Goal: Task Accomplishment & Management: Manage account settings

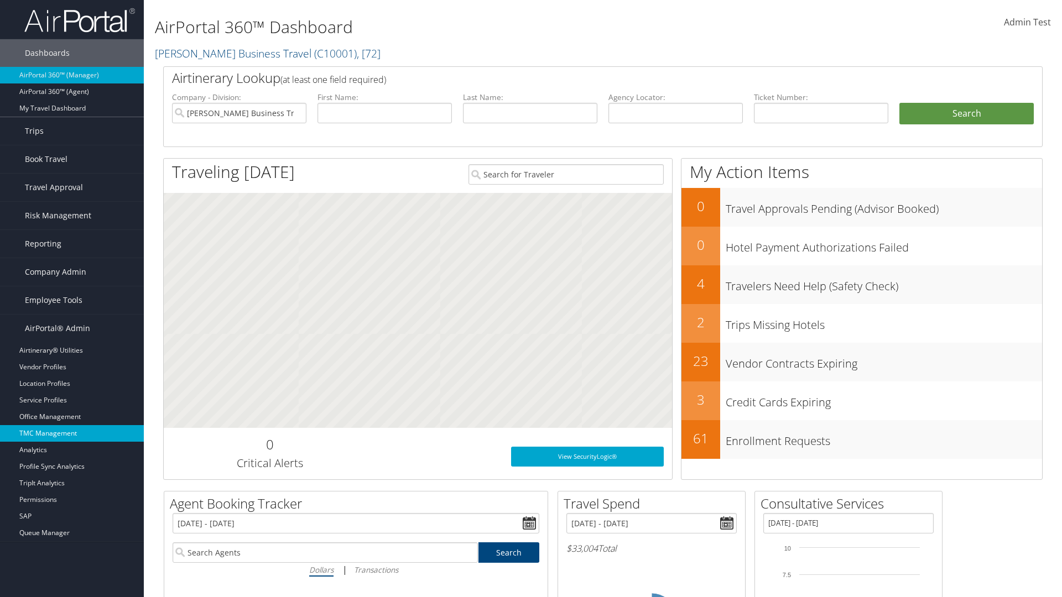
click at [72, 433] on link "TMC Management" at bounding box center [72, 433] width 144 height 17
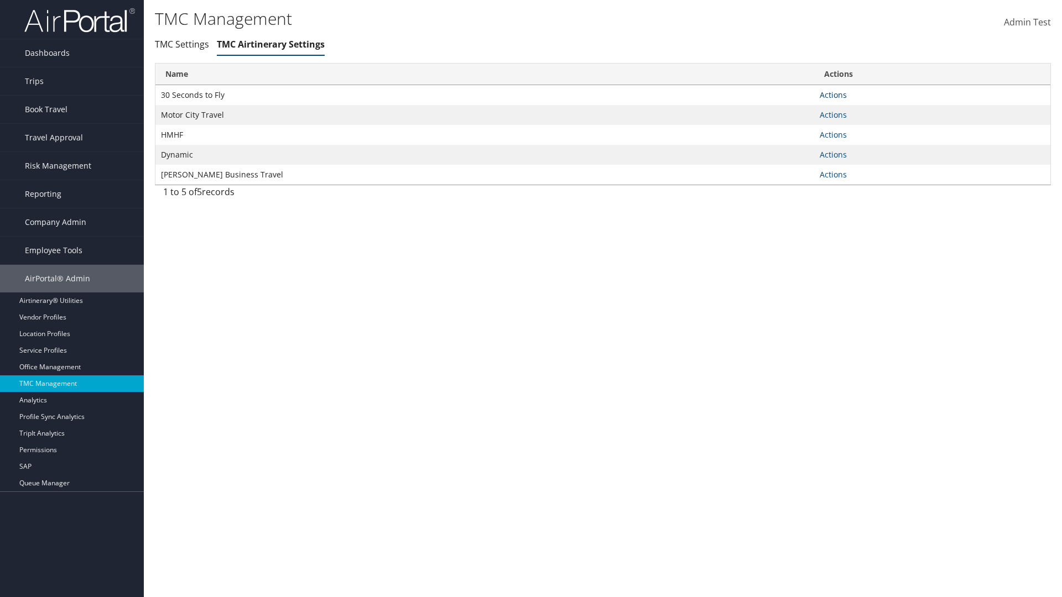
click at [833, 95] on link "Actions" at bounding box center [832, 95] width 27 height 11
click at [792, 148] on link "Manage Air notes" at bounding box center [792, 148] width 102 height 19
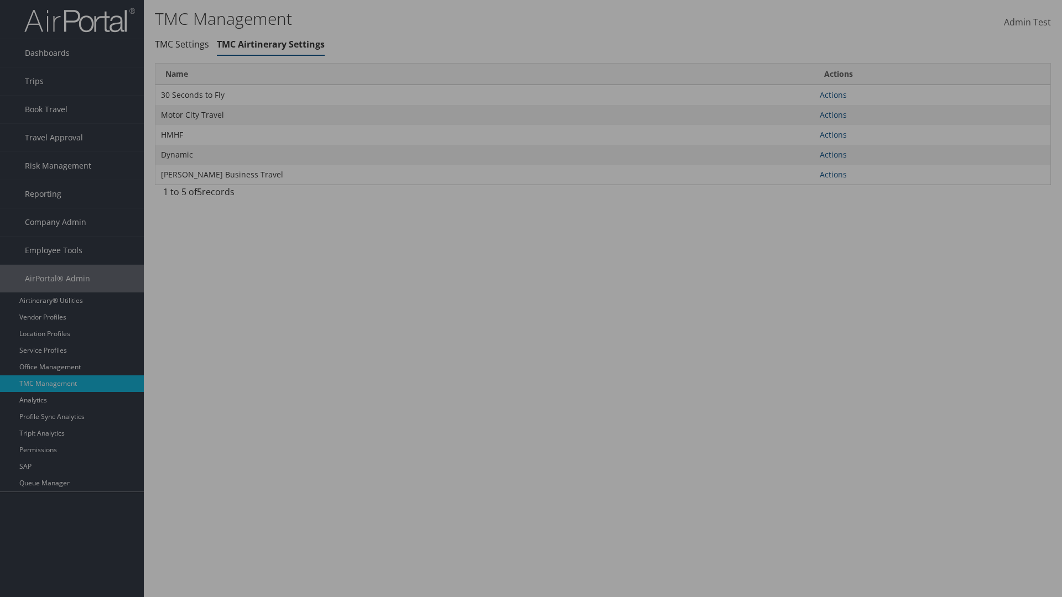
click at [854, 116] on link "Table Actions" at bounding box center [855, 116] width 56 height 12
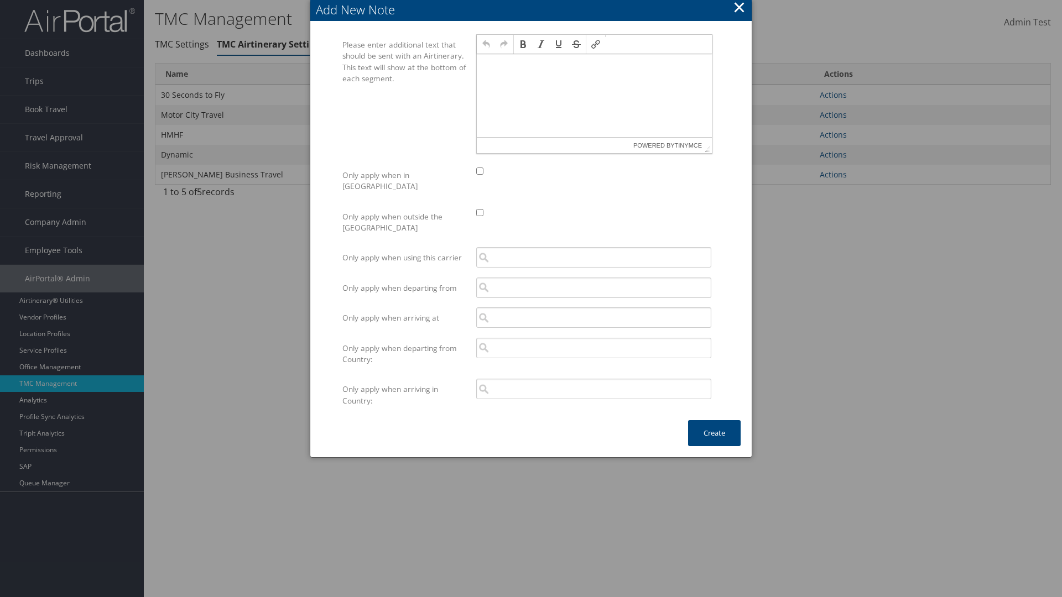
click at [594, 64] on p at bounding box center [594, 64] width 226 height 9
click at [714, 422] on button "Create" at bounding box center [714, 433] width 53 height 26
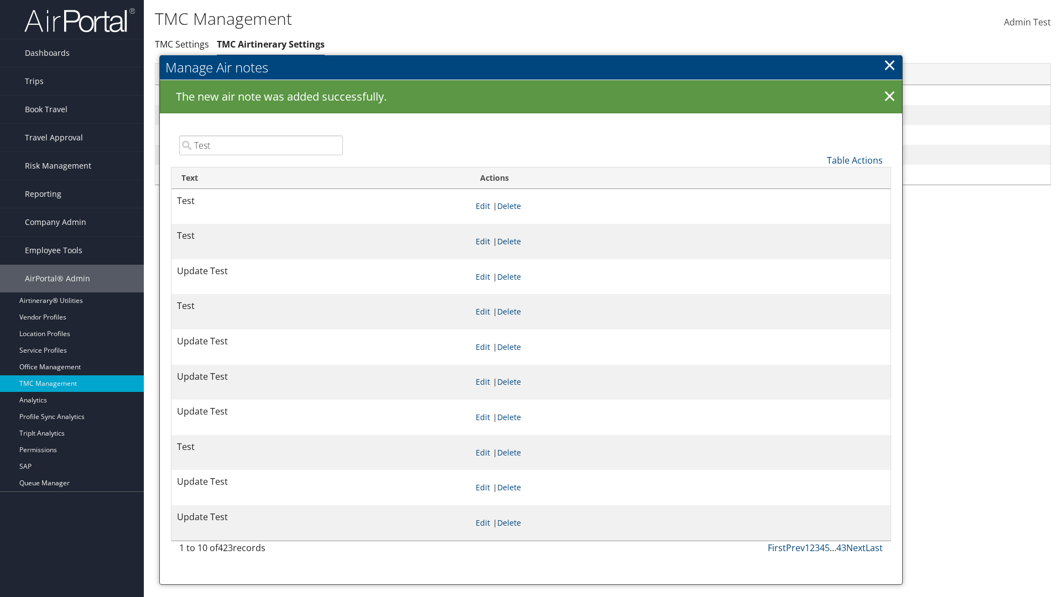
type input "Test"
click at [490, 241] on link "Edit" at bounding box center [482, 241] width 14 height 11
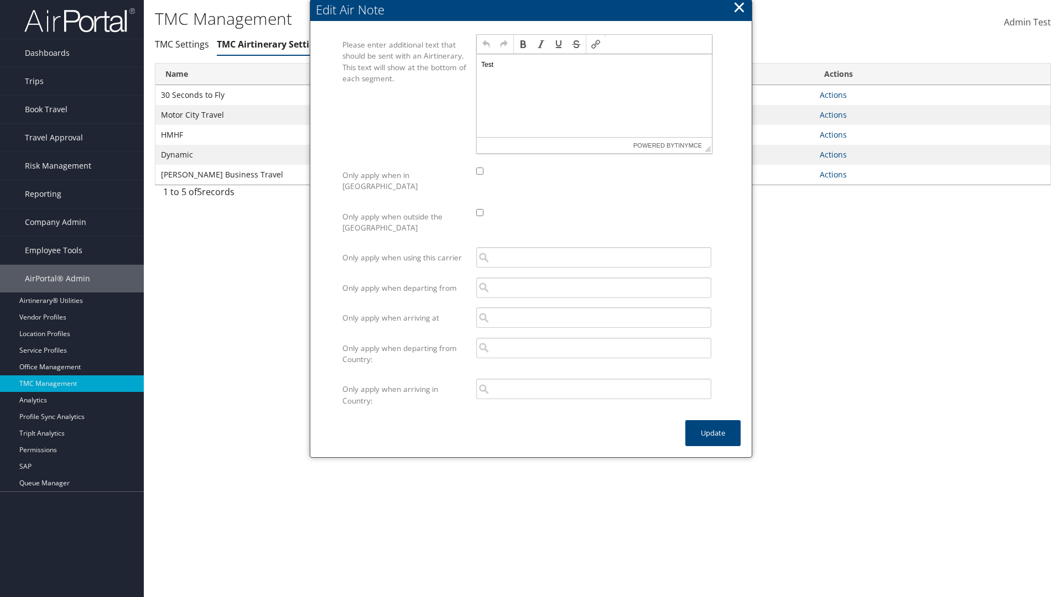
click at [594, 64] on p "Test" at bounding box center [594, 64] width 226 height 9
click at [713, 422] on button "Update" at bounding box center [712, 433] width 55 height 26
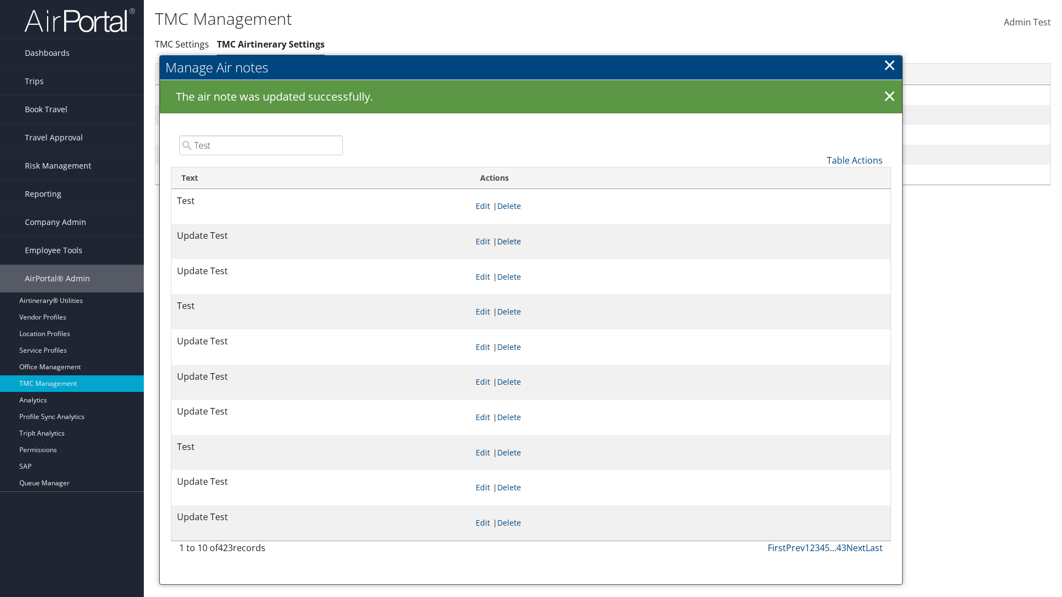
click at [521, 241] on link "Delete" at bounding box center [509, 241] width 24 height 11
